Goal: Check status

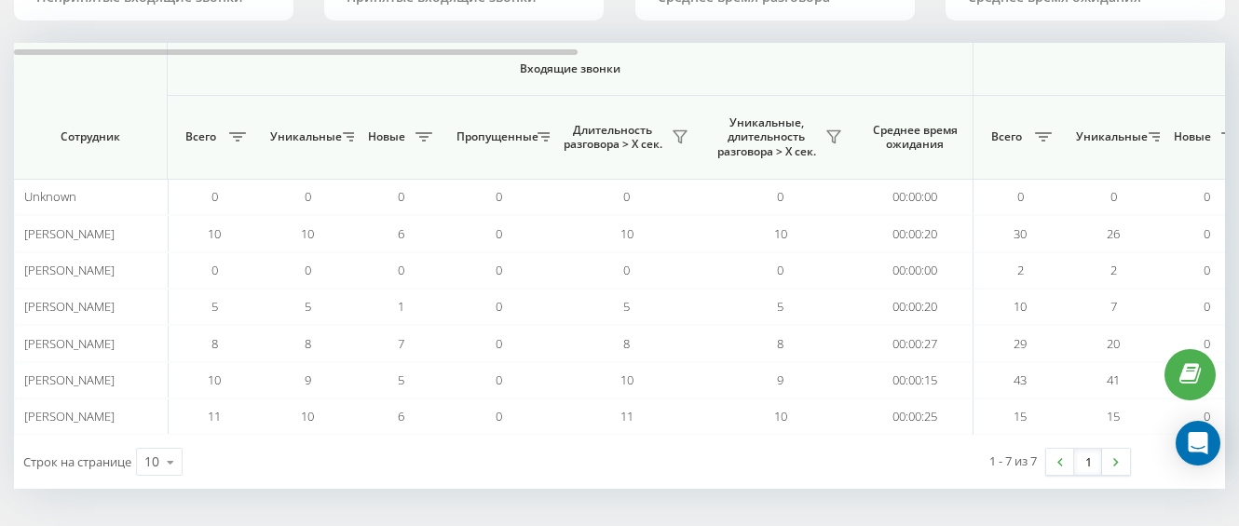
scroll to position [196, 0]
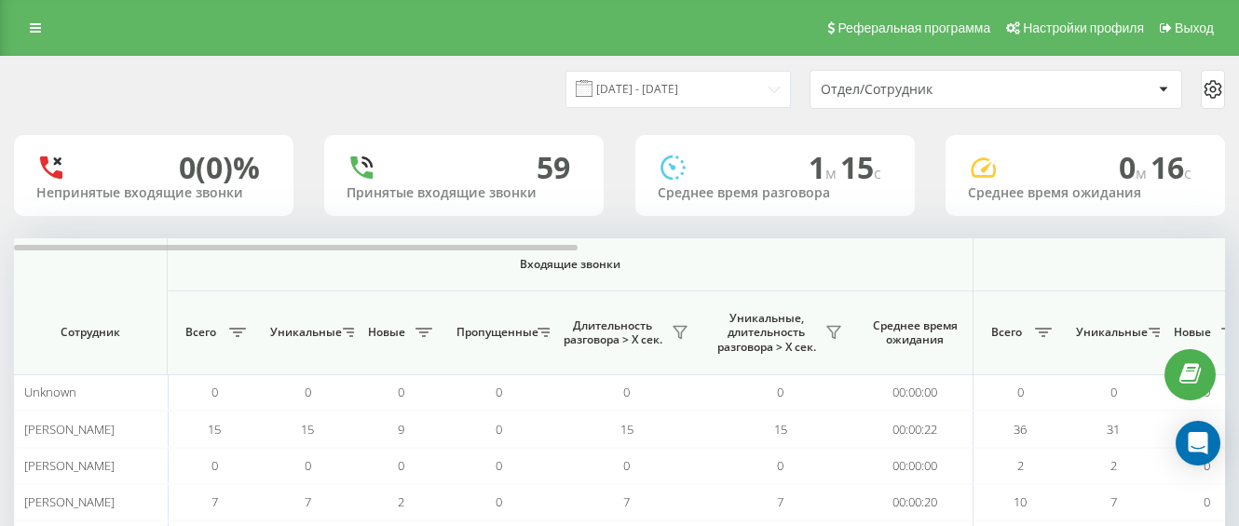
scroll to position [186, 0]
